Goal: Transaction & Acquisition: Purchase product/service

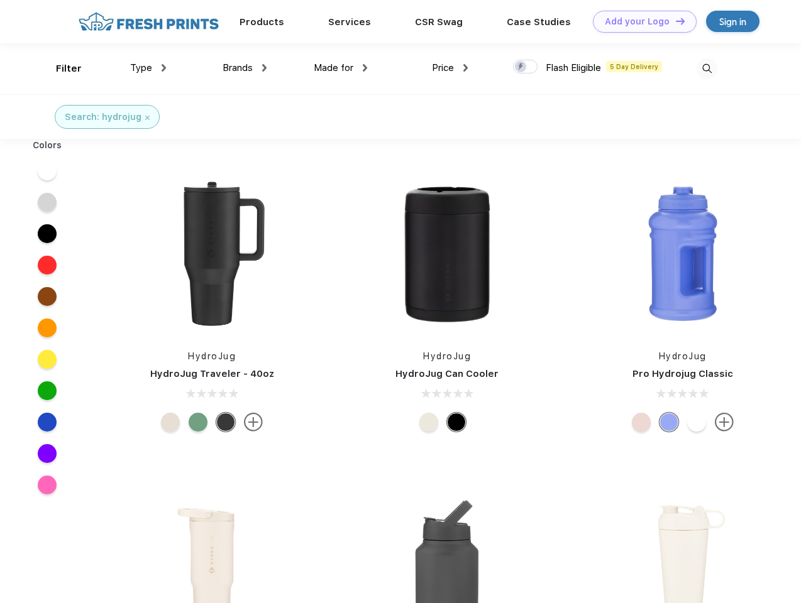
scroll to position [1, 0]
click at [640, 21] on link "Add your Logo Design Tool" at bounding box center [645, 22] width 104 height 22
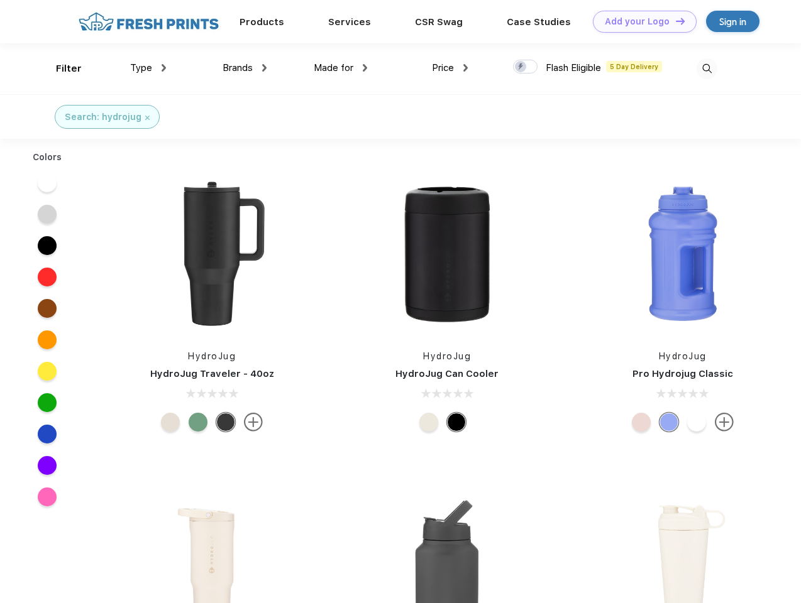
click at [0, 0] on div "Design Tool" at bounding box center [0, 0] width 0 height 0
click at [674, 21] on link "Add your Logo Design Tool" at bounding box center [645, 22] width 104 height 22
click at [60, 69] on div "Filter" at bounding box center [69, 69] width 26 height 14
click at [148, 68] on span "Type" at bounding box center [141, 67] width 22 height 11
click at [245, 68] on span "Brands" at bounding box center [238, 67] width 30 height 11
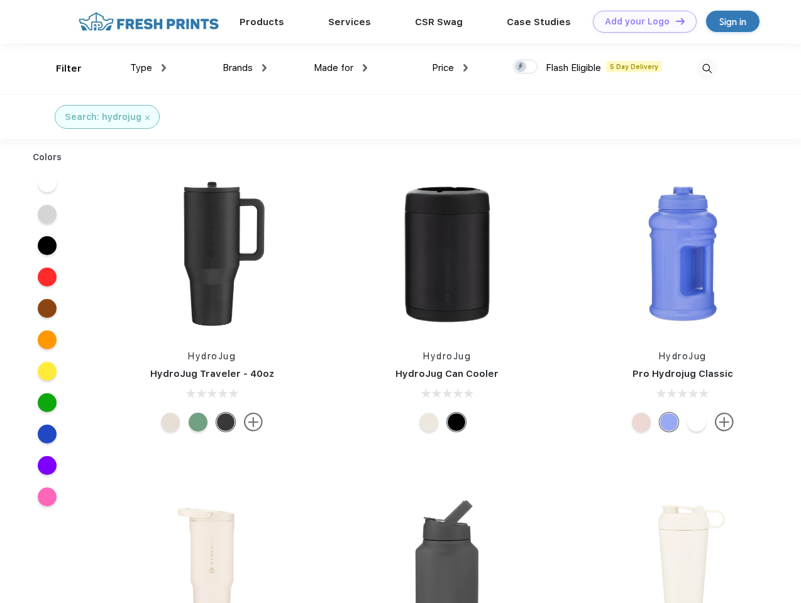
click at [341, 68] on span "Made for" at bounding box center [334, 67] width 40 height 11
click at [450, 68] on span "Price" at bounding box center [443, 67] width 22 height 11
click at [526, 67] on div at bounding box center [525, 67] width 25 height 14
click at [521, 67] on input "checkbox" at bounding box center [517, 63] width 8 height 8
click at [707, 69] on img at bounding box center [706, 68] width 21 height 21
